Goal: Book appointment/travel/reservation

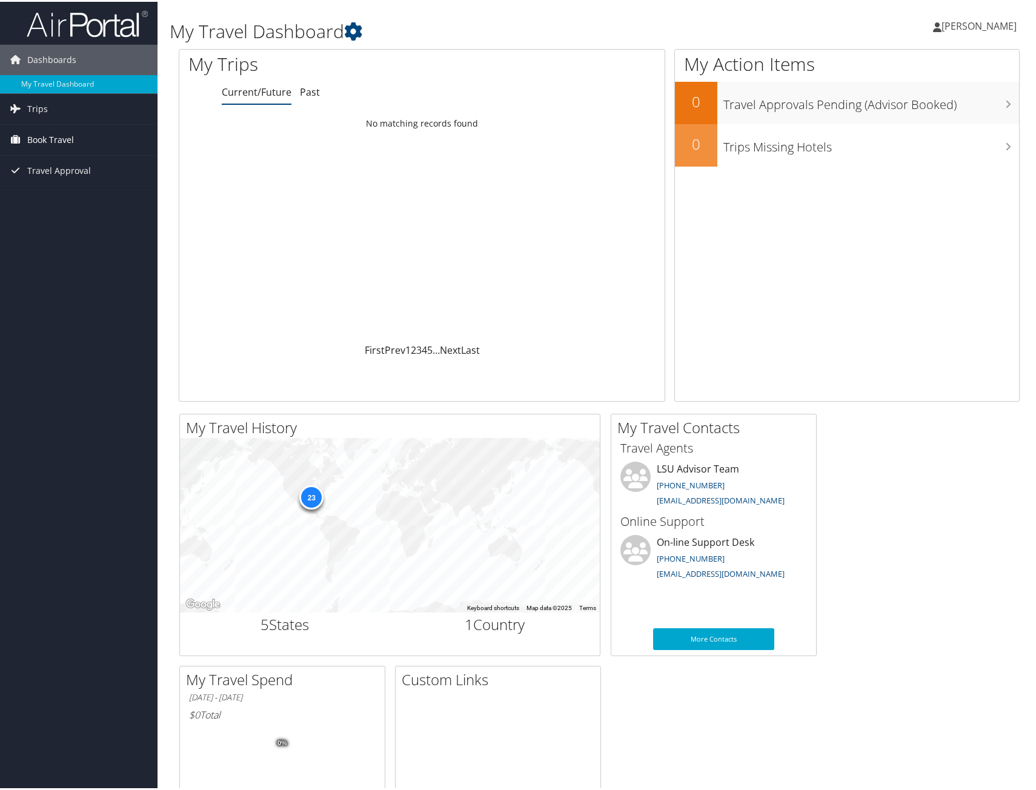
click at [36, 141] on span "Book Travel" at bounding box center [50, 138] width 47 height 30
click at [55, 185] on link "Book/Manage Online Trips" at bounding box center [78, 180] width 157 height 18
